Goal: Check status: Check status

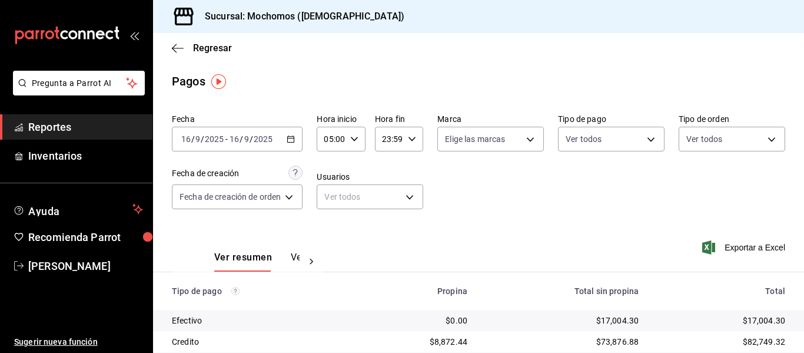
click at [286, 137] on div "2025-09-16 16 / 9 / 2025 - 2025-09-16 16 / 9 / 2025" at bounding box center [237, 139] width 131 height 25
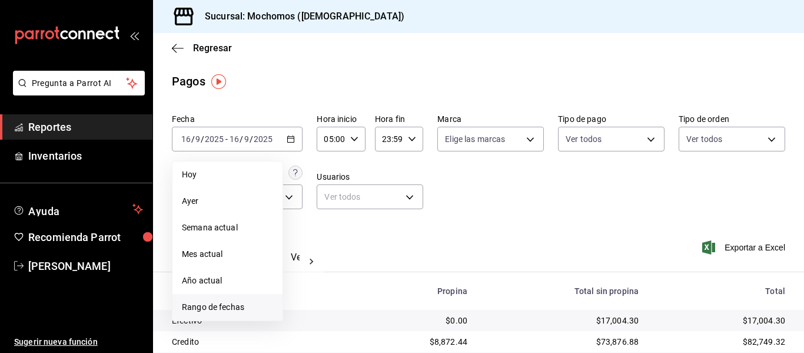
click at [226, 300] on li "Rango de fechas" at bounding box center [228, 307] width 110 height 26
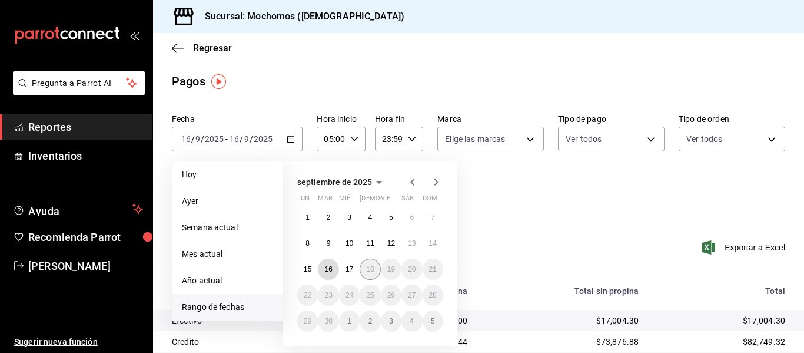
drag, startPoint x: 326, startPoint y: 267, endPoint x: 363, endPoint y: 267, distance: 36.5
click at [336, 268] on button "16" at bounding box center [328, 268] width 21 height 21
click at [353, 267] on abbr "17" at bounding box center [350, 269] width 8 height 8
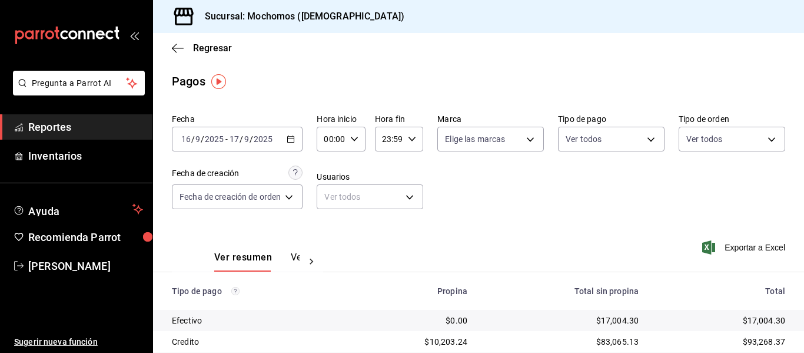
click at [351, 143] on div "00:00 Hora inicio" at bounding box center [341, 139] width 48 height 25
click at [330, 191] on span "05" at bounding box center [330, 192] width 5 height 9
type input "05:00"
click at [403, 137] on div at bounding box center [402, 176] width 804 height 353
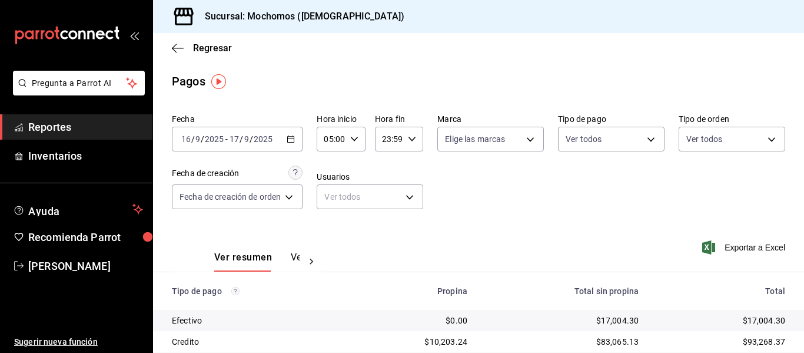
click at [408, 140] on icon "button" at bounding box center [412, 139] width 8 height 8
click at [389, 219] on span "04" at bounding box center [386, 222] width 5 height 9
type input "04:59"
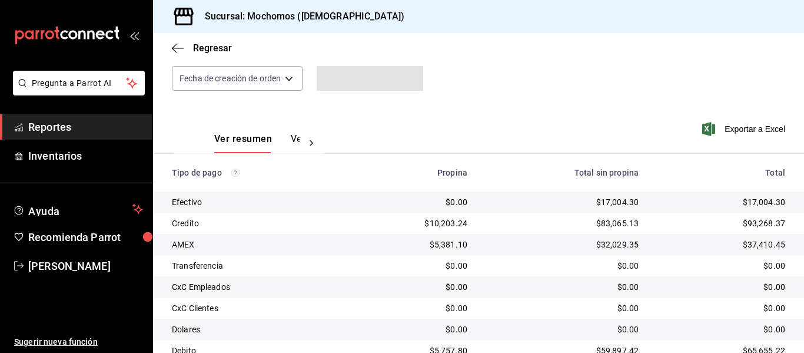
scroll to position [167, 0]
